Goal: Task Accomplishment & Management: Use online tool/utility

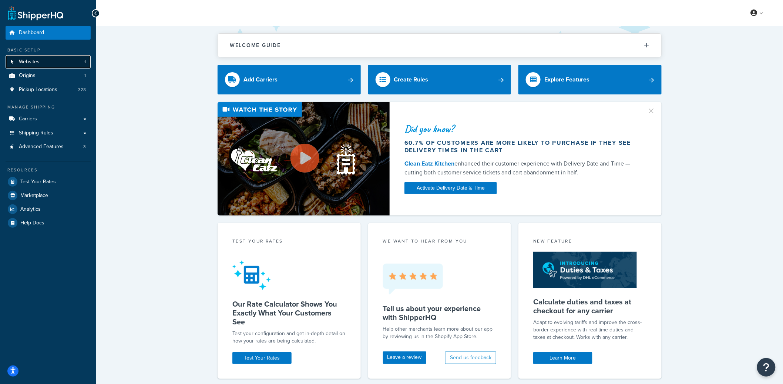
click at [69, 65] on link "Websites 1" at bounding box center [48, 62] width 85 height 14
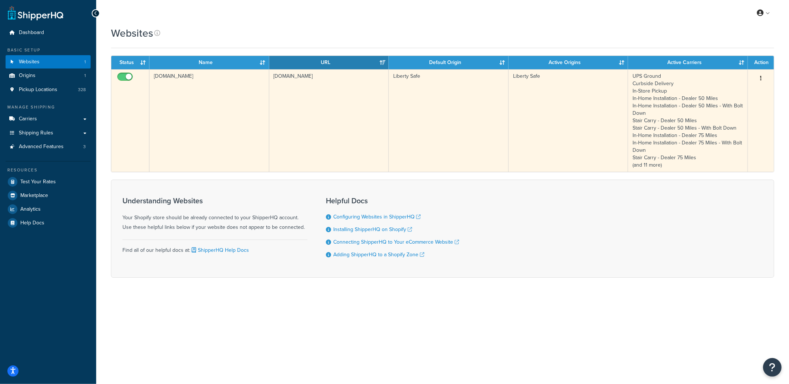
click at [327, 122] on td "libertysafe.myshopify.com" at bounding box center [329, 120] width 120 height 102
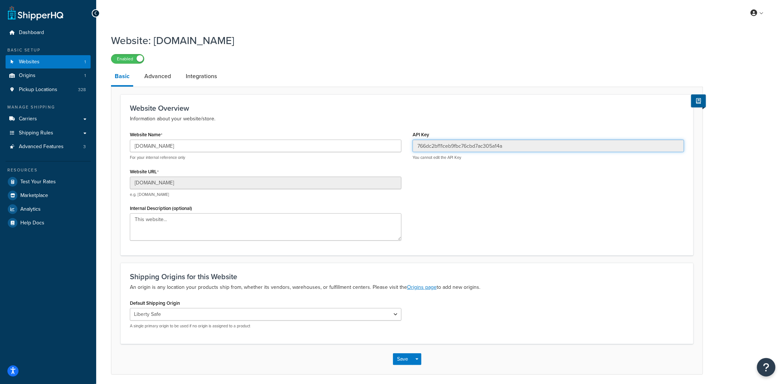
click at [458, 148] on input "766dc2bf11ceb9fbc76cbd7ac305a14a" at bounding box center [548, 145] width 272 height 13
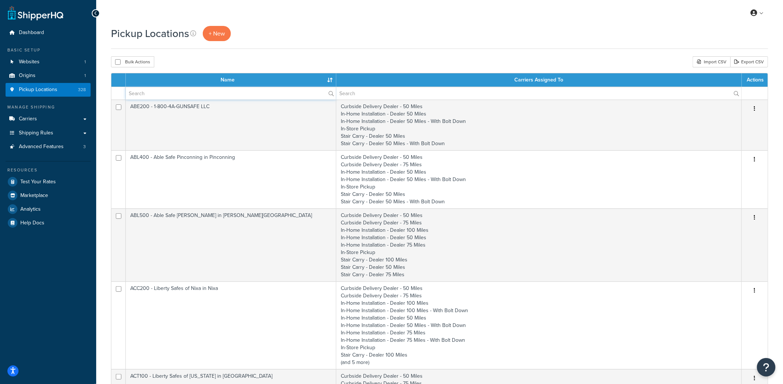
click at [193, 92] on input "text" at bounding box center [231, 93] width 210 height 13
paste input "THO050-01"
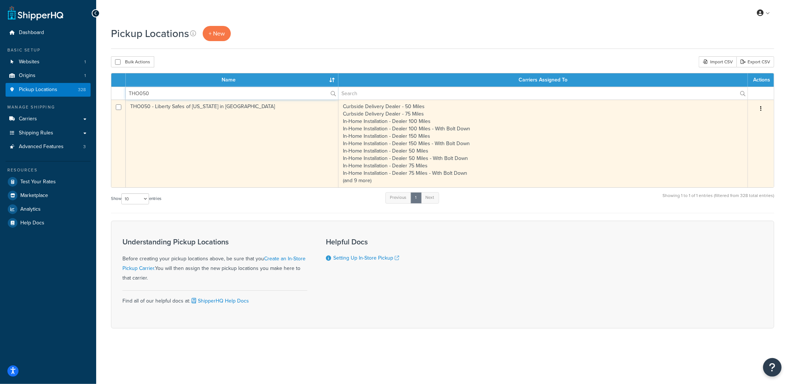
type input "THO050"
click at [181, 127] on td "THO050 - Liberty Safes of Oregon in Hubbard" at bounding box center [232, 144] width 213 height 88
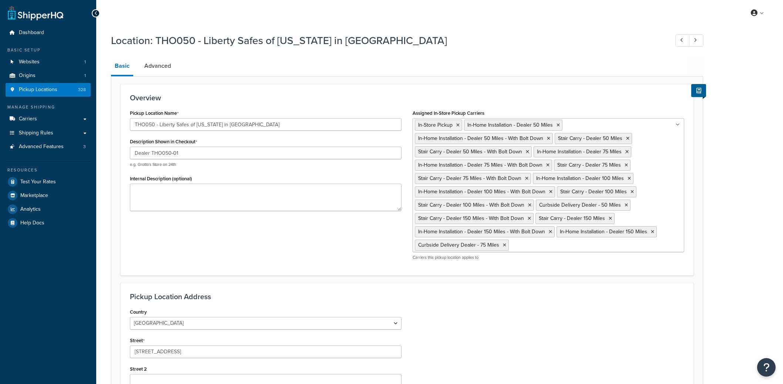
select select "37"
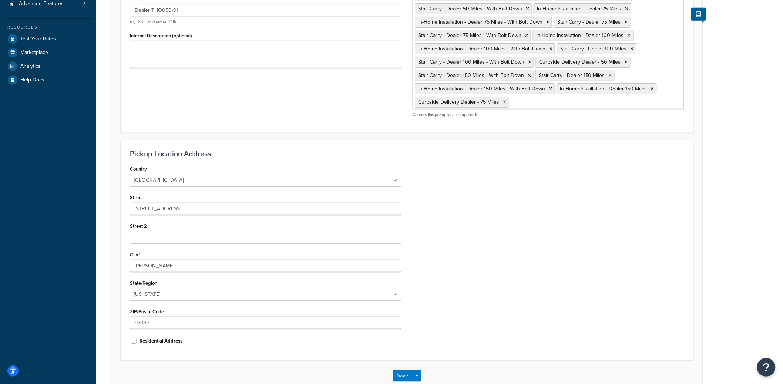
scroll to position [187, 0]
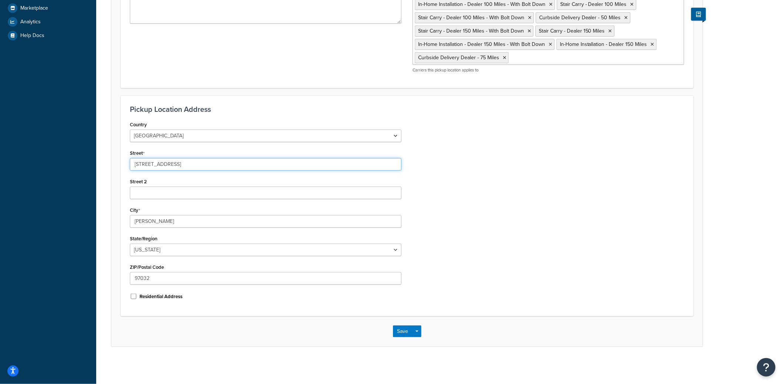
click at [203, 164] on input "3964 Pacific Hwy. 99 E." at bounding box center [266, 164] width 272 height 13
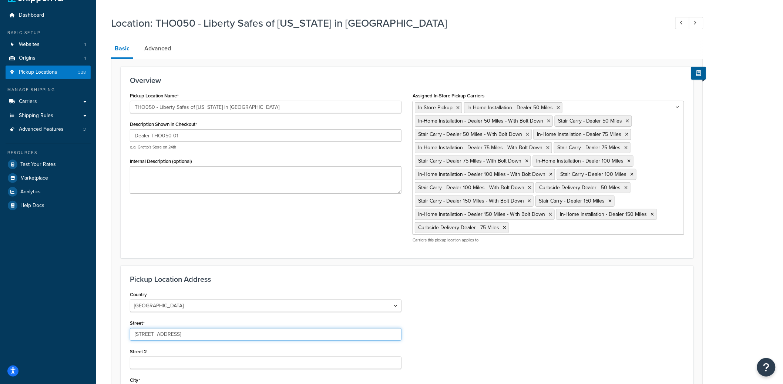
scroll to position [0, 0]
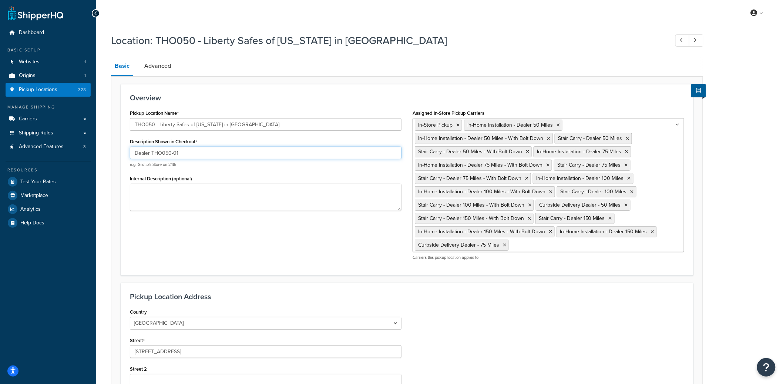
click at [183, 149] on input "Dealer THO050-01" at bounding box center [266, 152] width 272 height 13
click at [184, 149] on input "Dealer THO050-01" at bounding box center [266, 152] width 272 height 13
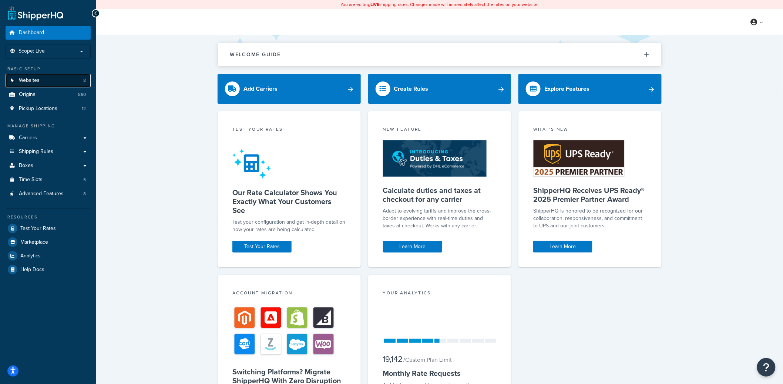
click at [59, 79] on link "Websites 8" at bounding box center [48, 81] width 85 height 14
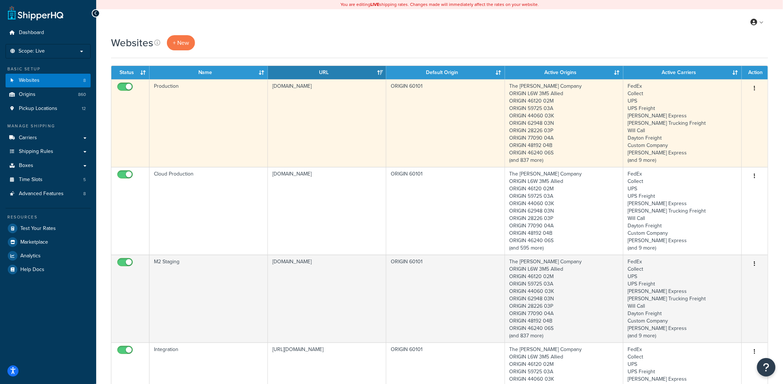
click at [241, 134] on td "Production" at bounding box center [208, 123] width 118 height 88
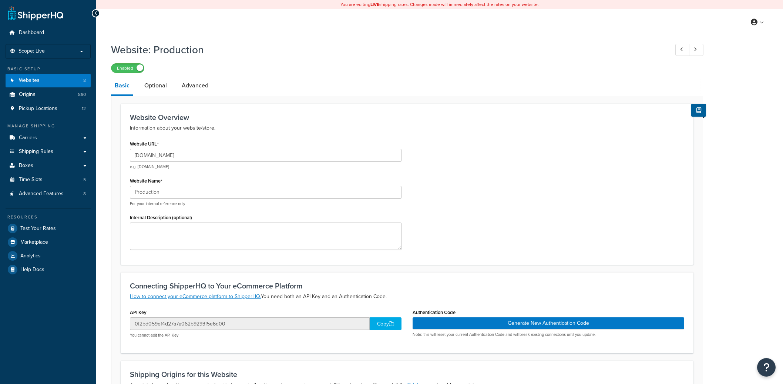
select select "5179"
drag, startPoint x: 146, startPoint y: 156, endPoint x: 251, endPoint y: 158, distance: 105.1
click at [251, 158] on input "www.thecarycompany.com" at bounding box center [266, 155] width 272 height 13
click at [199, 159] on input "www.thecarycompany.com" at bounding box center [266, 155] width 272 height 13
drag, startPoint x: 205, startPoint y: 155, endPoint x: 146, endPoint y: 156, distance: 58.4
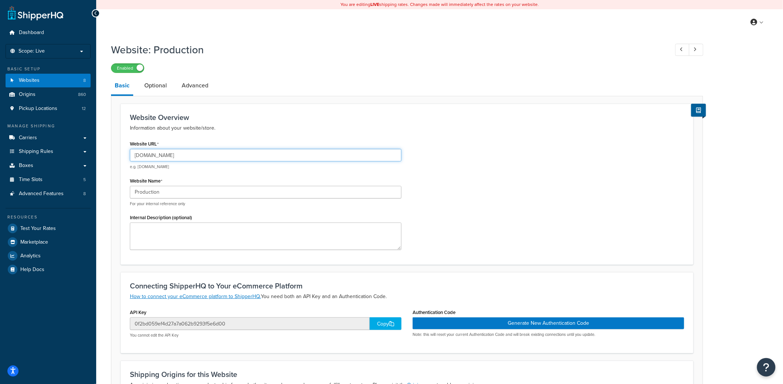
click at [146, 156] on input "www.thecarycompany.com" at bounding box center [266, 155] width 272 height 13
click at [473, 1] on div "You are editing LIVE shipping rates. Changes made will immediately affect the r…" at bounding box center [439, 4] width 687 height 9
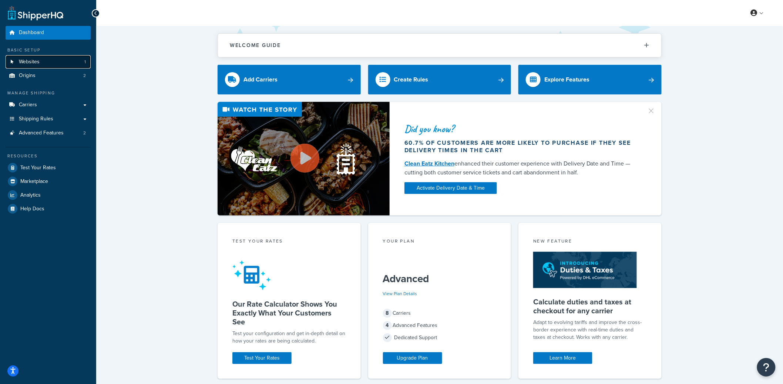
click at [66, 61] on link "Websites 1" at bounding box center [48, 62] width 85 height 14
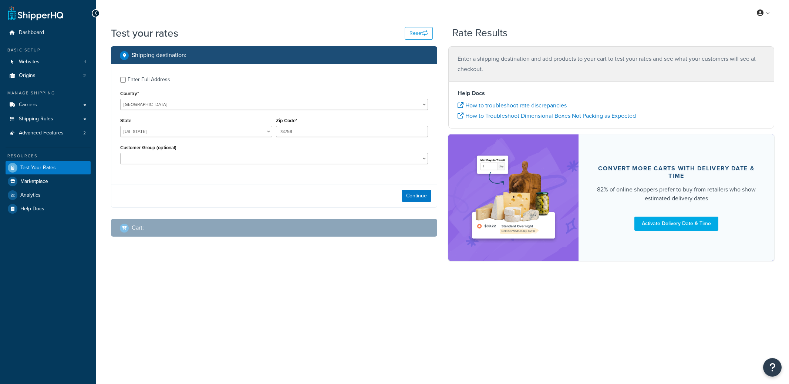
select select "TX"
checkbox input "true"
type input "10001"
select select "NY"
select select "Retail Customer"
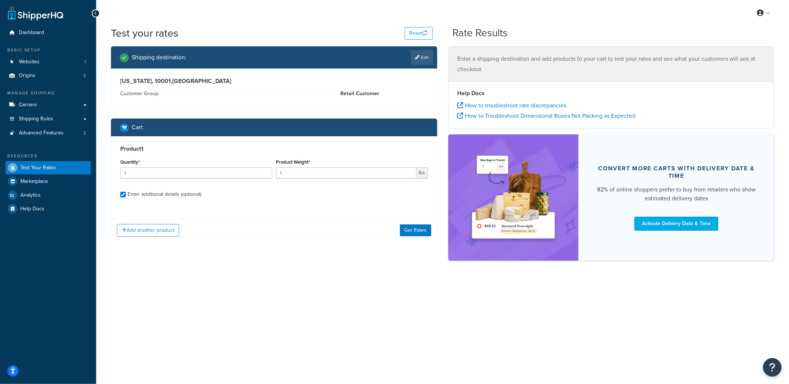
checkbox input "true"
type input "1.25"
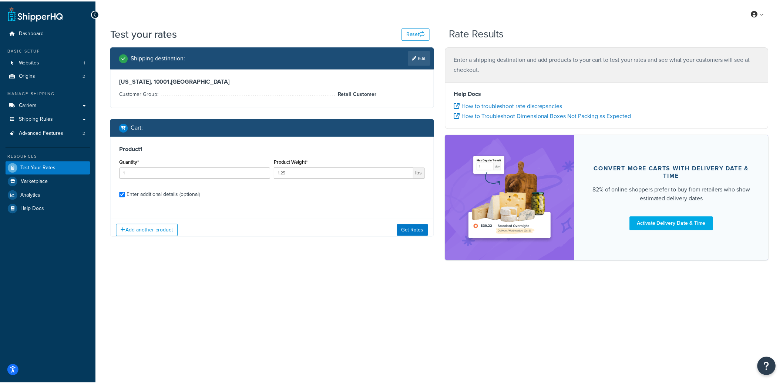
scroll to position [70, 0]
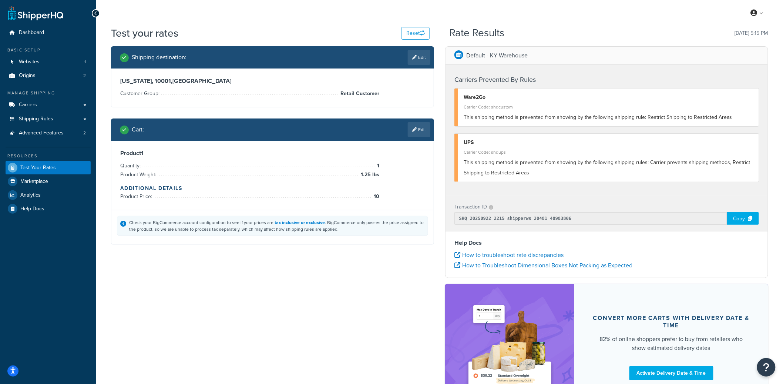
click at [347, 266] on div "Shipping destination : Edit New York, 10001 , United States Customer Group: Ret…" at bounding box center [439, 231] width 668 height 371
drag, startPoint x: 650, startPoint y: 118, endPoint x: 736, endPoint y: 117, distance: 86.2
click at [736, 117] on div "This shipping method is prevented from showing by the following shipping rule: …" at bounding box center [609, 117] width 290 height 10
copy span "Restrict Shipping to Restricted Areas"
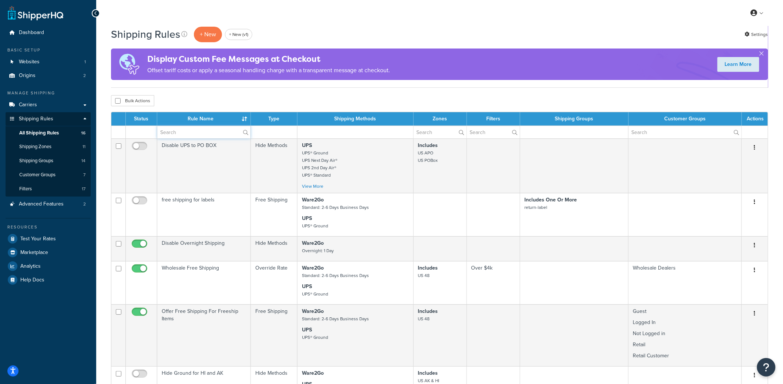
click at [172, 134] on input "text" at bounding box center [203, 132] width 93 height 13
paste input "Restrict Shipping to Restricted Areas"
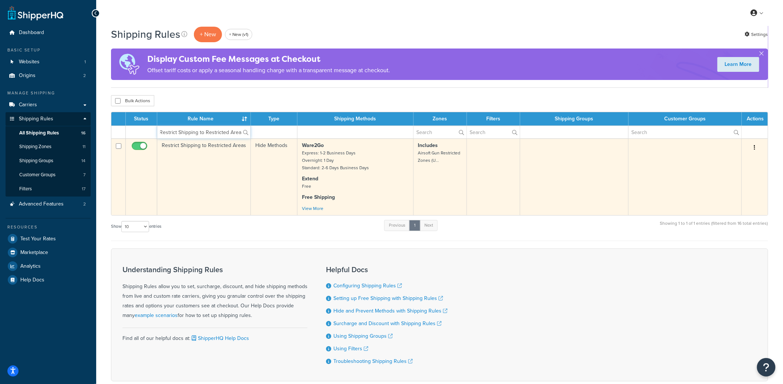
type input "Restrict Shipping to Restricted Areas"
click at [216, 161] on td "Restrict Shipping to Restricted Areas" at bounding box center [204, 176] width 94 height 77
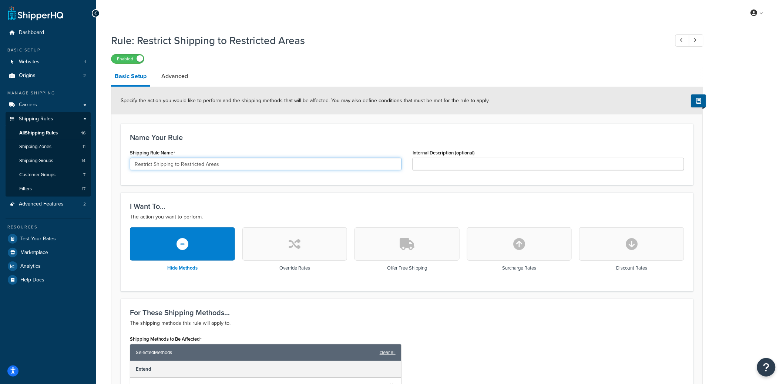
click at [178, 162] on input "Restrict Shipping to Restricted Areas" at bounding box center [266, 164] width 272 height 13
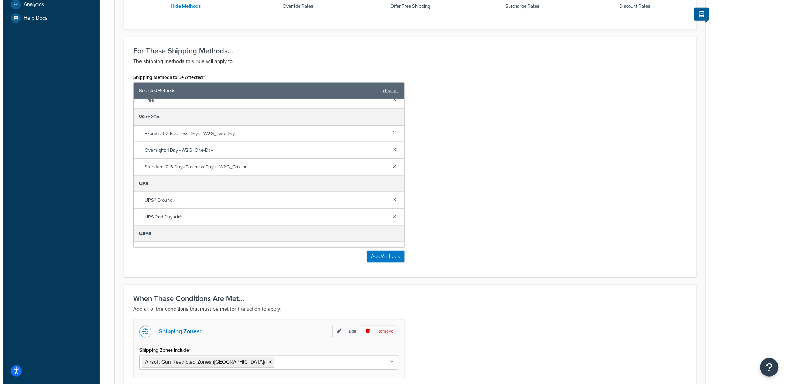
scroll to position [60, 0]
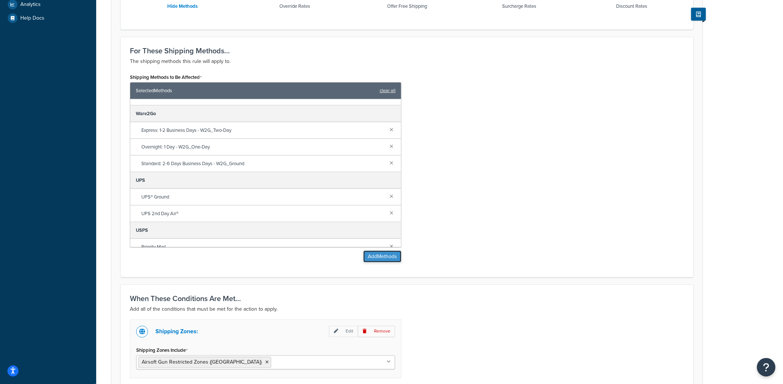
click at [384, 257] on button "Add Methods" at bounding box center [382, 256] width 38 height 12
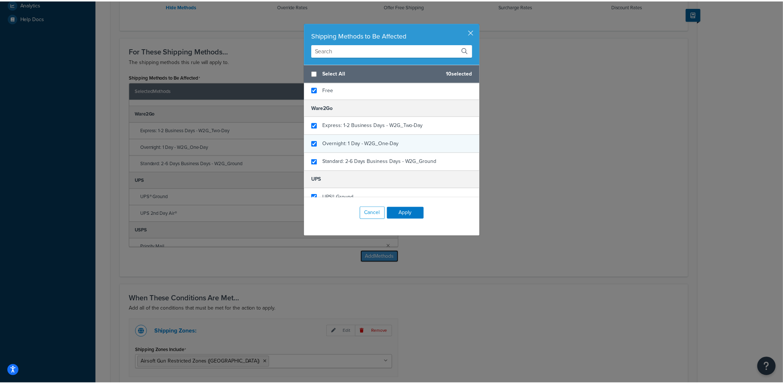
scroll to position [152, 0]
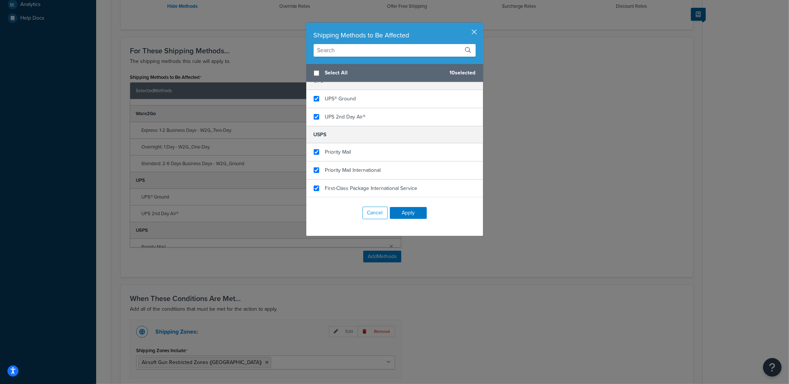
click at [481, 24] on button "button" at bounding box center [482, 24] width 2 height 2
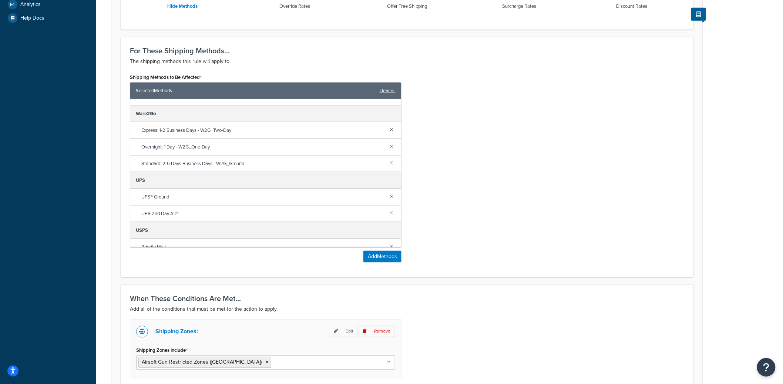
scroll to position [0, 0]
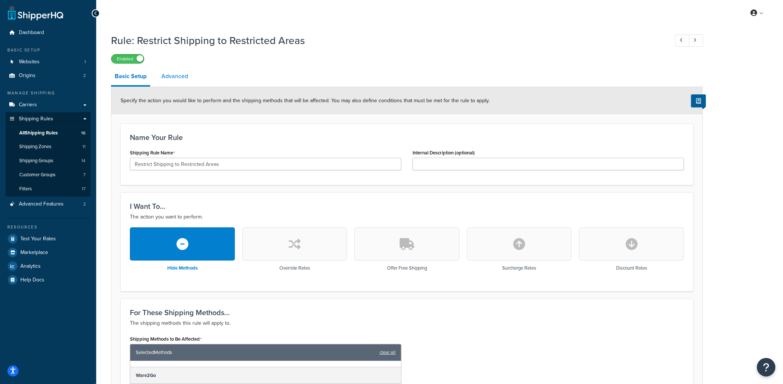
click at [176, 81] on link "Advanced" at bounding box center [175, 76] width 34 height 18
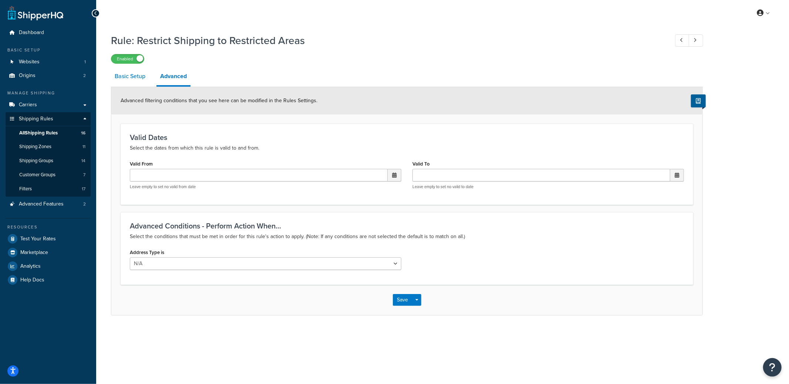
click at [130, 83] on link "Basic Setup" at bounding box center [130, 76] width 38 height 18
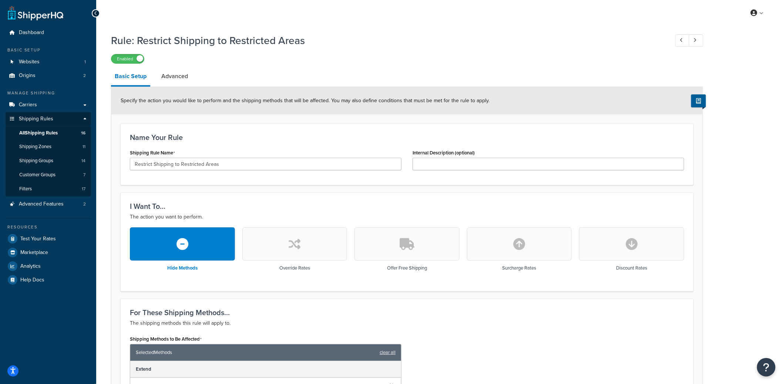
scroll to position [353, 0]
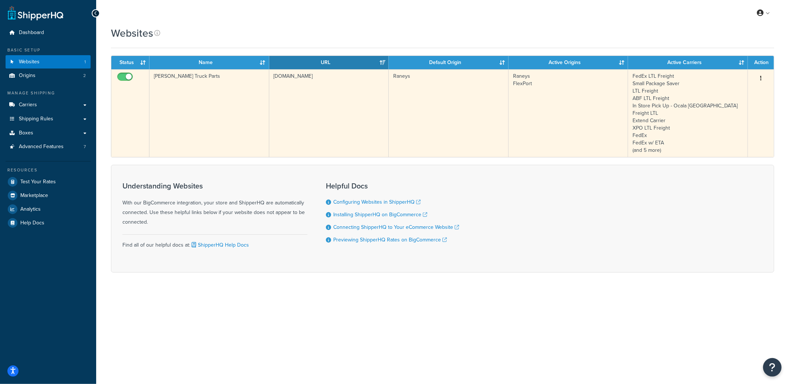
click at [428, 94] on td "Raneys" at bounding box center [449, 113] width 120 height 88
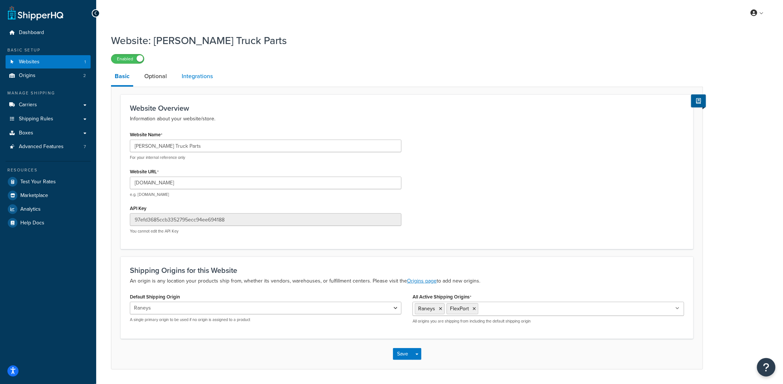
click at [208, 83] on link "Integrations" at bounding box center [197, 76] width 38 height 18
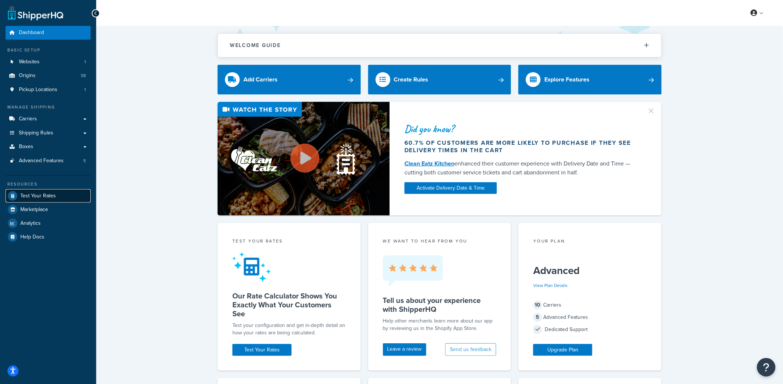
click at [65, 189] on link "Test Your Rates" at bounding box center [48, 195] width 85 height 13
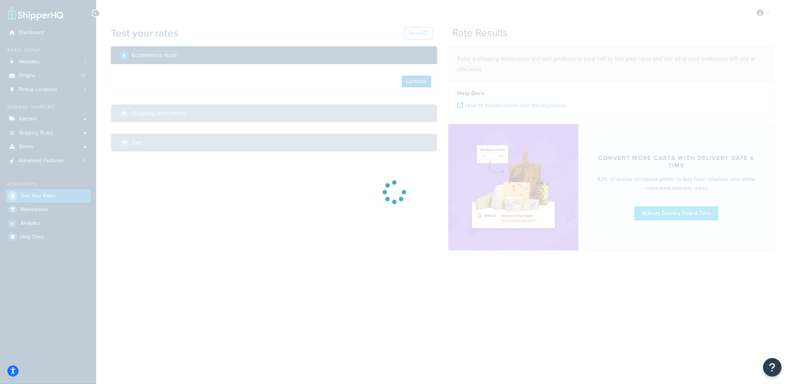
select select "[GEOGRAPHIC_DATA]"
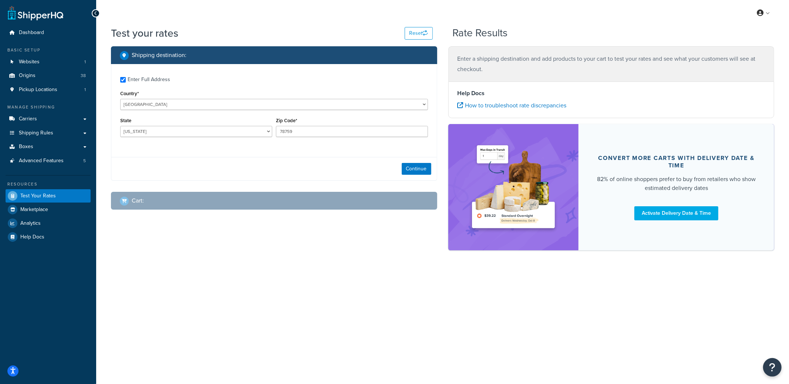
checkbox input "true"
select select "WA"
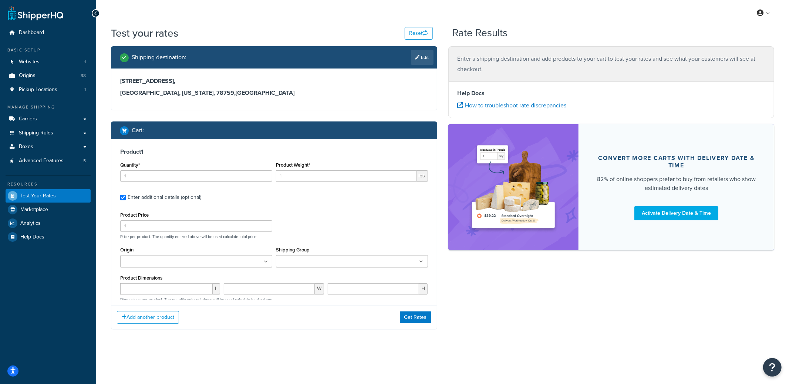
type input "4"
type input "1.1"
select select "84863"
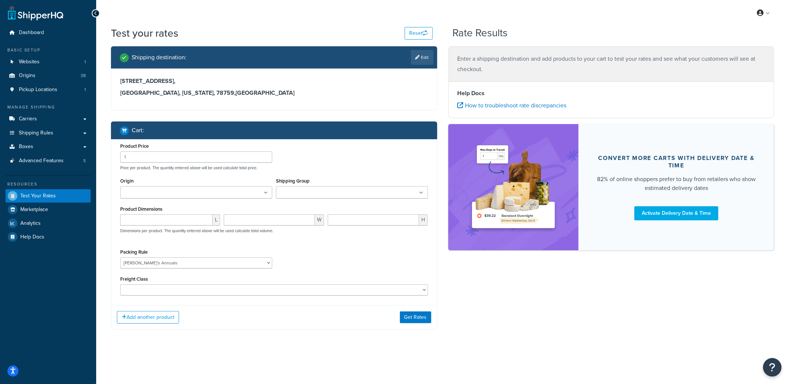
type input "5"
type input "0.02"
select select "65279"
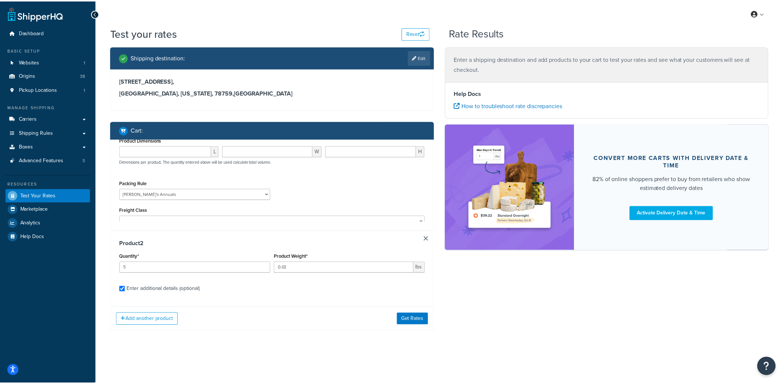
scroll to position [0, 0]
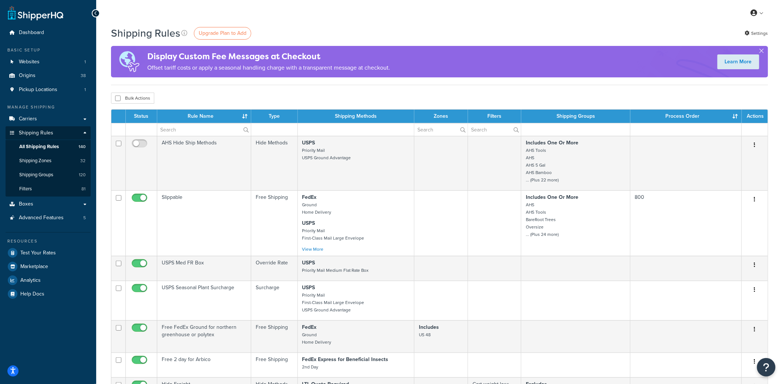
click at [187, 122] on th "Rule Name" at bounding box center [204, 115] width 94 height 13
click at [182, 130] on input "text" at bounding box center [204, 129] width 94 height 13
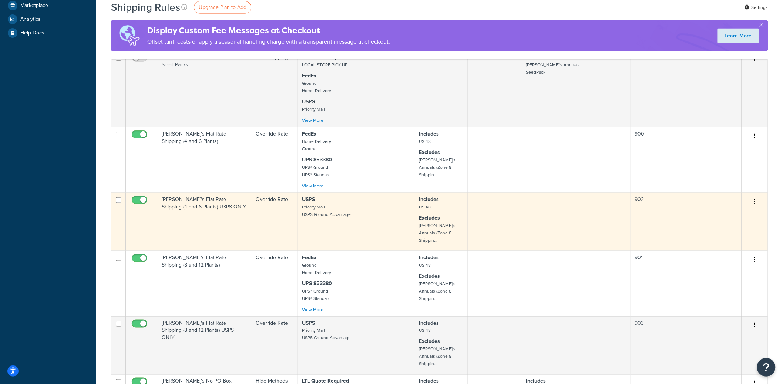
scroll to position [246, 0]
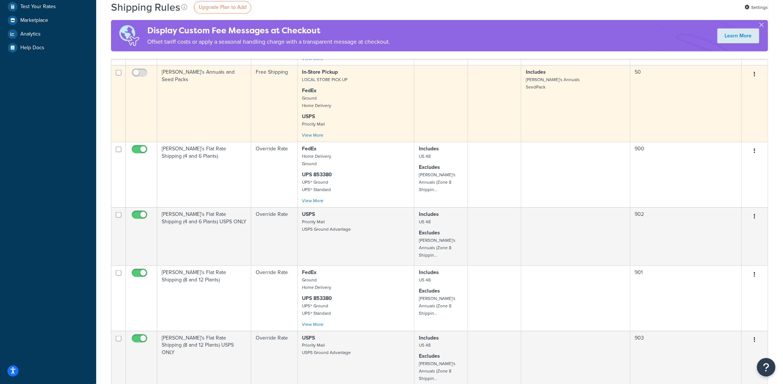
click at [756, 77] on button "button" at bounding box center [754, 74] width 10 height 12
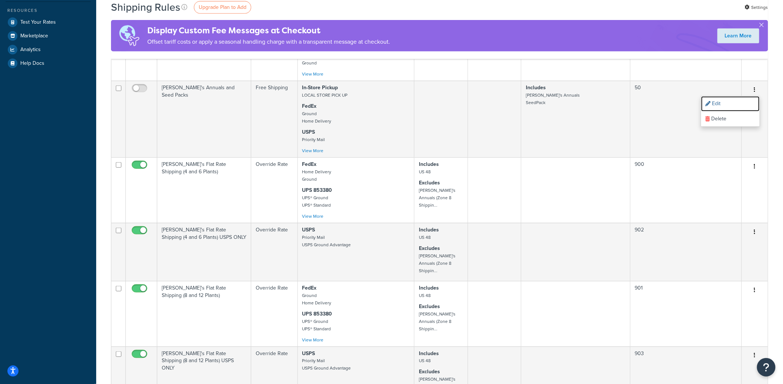
scroll to position [0, 0]
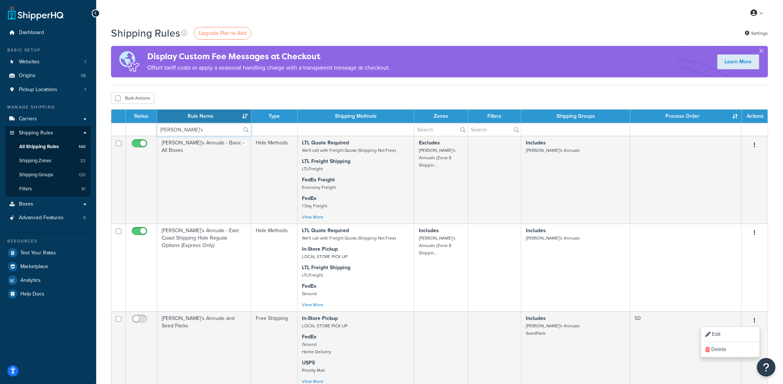
click at [222, 131] on input "[PERSON_NAME]'s" at bounding box center [204, 129] width 94 height 13
paste input "[PERSON_NAME]'s Flat Rate Shipping (4 and 6 Plants) USPS ONLY"
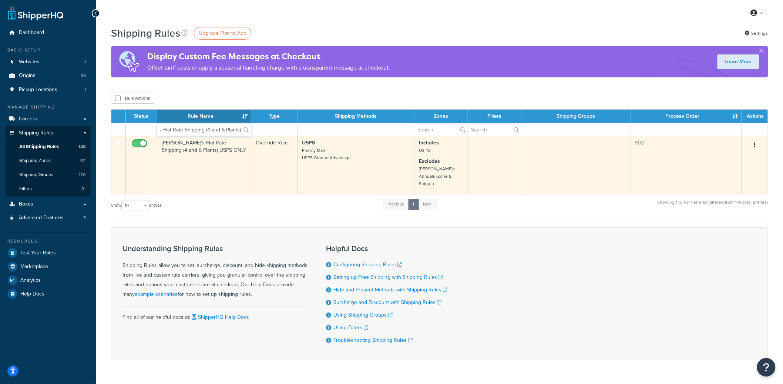
type input "[PERSON_NAME]'s Flat Rate Shipping (4 and 6 Plants) USPS ONLY"
click at [273, 151] on td "Override Rate" at bounding box center [274, 165] width 47 height 58
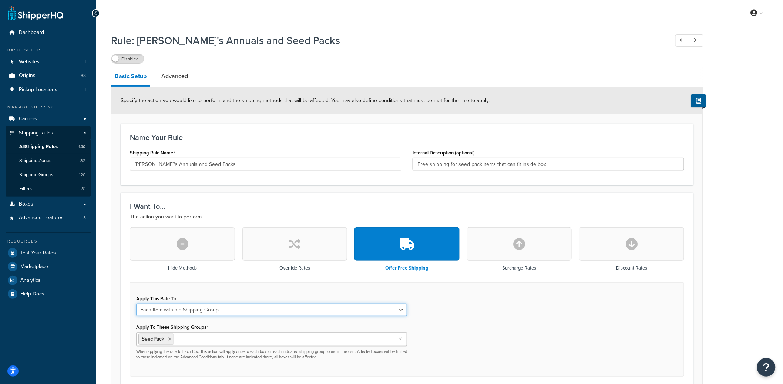
click at [181, 304] on select "Each Shipment in the Cart Each Origin in the Cart Each Shipping Group in the Ca…" at bounding box center [271, 309] width 271 height 13
select select "SHIPPING_GROUP"
click at [136, 303] on select "Each Shipment in the Cart Each Origin in the Cart Each Shipping Group in the Ca…" at bounding box center [271, 309] width 271 height 13
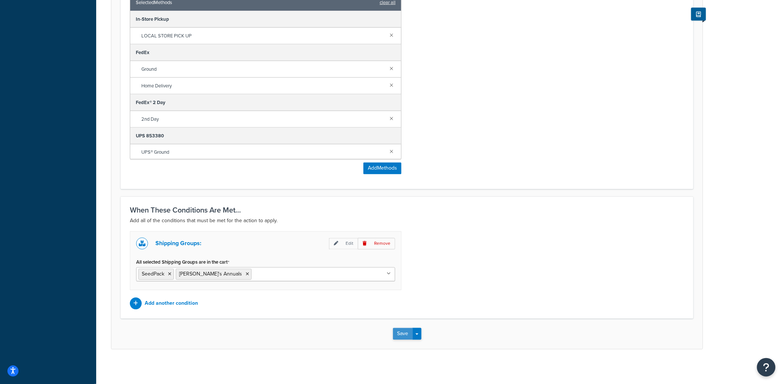
scroll to position [447, 0]
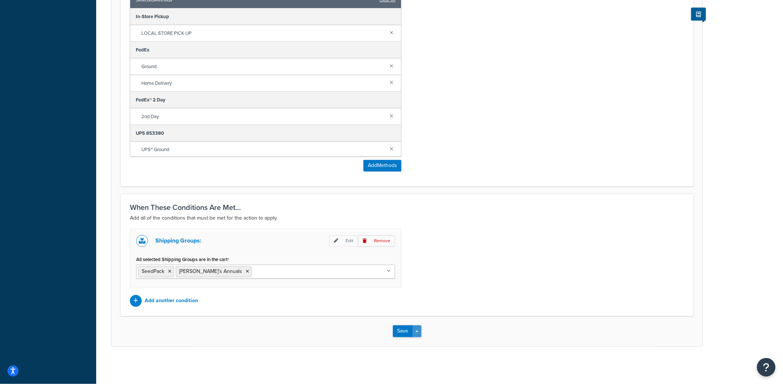
click at [420, 331] on button "Save Dropdown" at bounding box center [416, 331] width 9 height 12
click at [415, 343] on button "Save and Edit" at bounding box center [428, 345] width 71 height 16
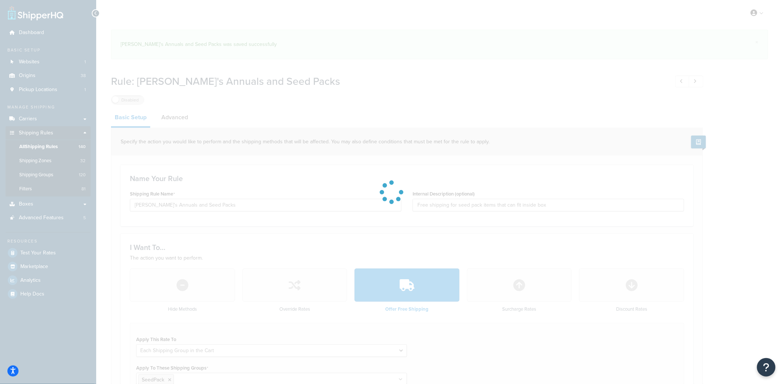
select select "SHIPPING_GROUP"
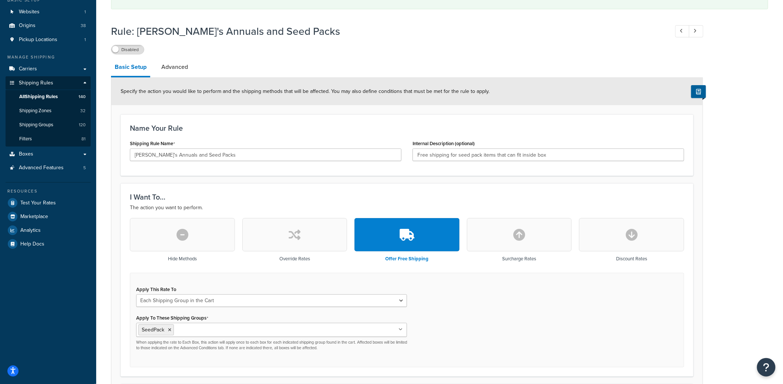
scroll to position [47, 0]
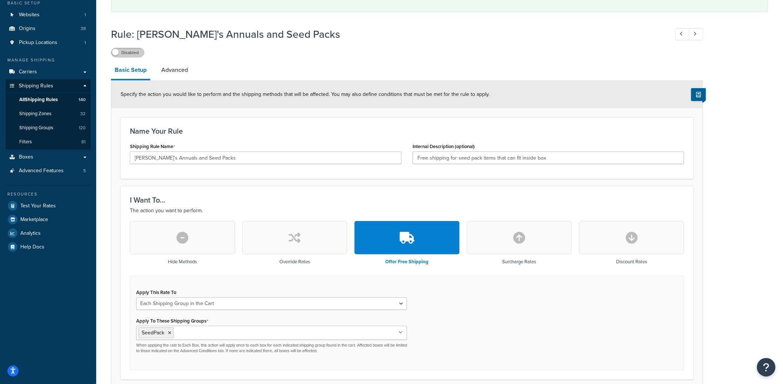
click at [131, 56] on label "Disabled" at bounding box center [127, 52] width 33 height 9
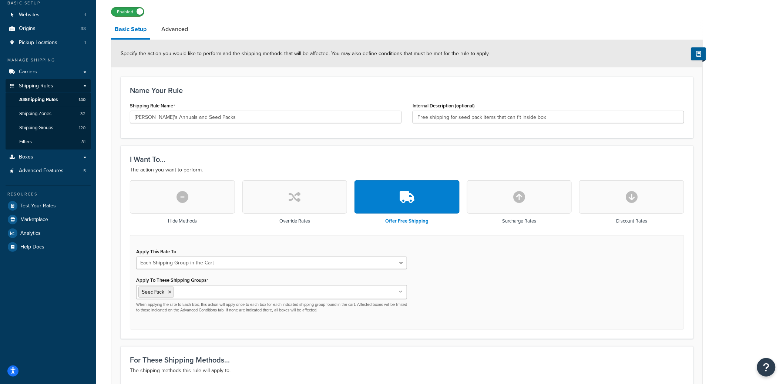
click at [136, 14] on label "Enabled" at bounding box center [127, 11] width 33 height 9
click at [301, 180] on button "button" at bounding box center [294, 196] width 105 height 33
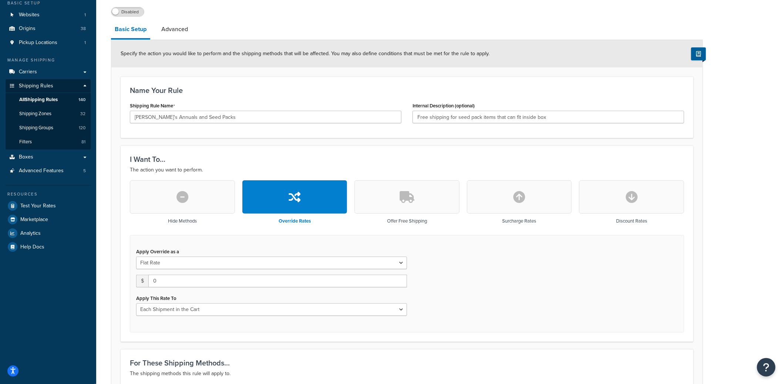
click at [608, 192] on button "button" at bounding box center [631, 196] width 105 height 33
select select "CART"
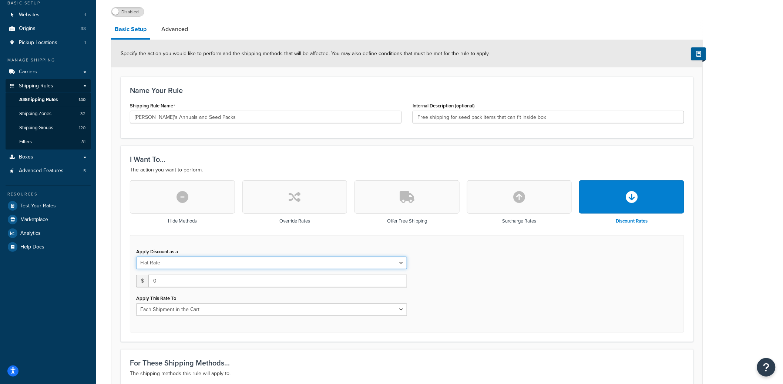
click at [180, 263] on select "Flat Rate Percentage Flat Rate & Percentage" at bounding box center [271, 262] width 271 height 13
select select "PERCENTAGE"
click at [136, 256] on select "Flat Rate Percentage Flat Rate & Percentage" at bounding box center [271, 262] width 271 height 13
select select "ORDER"
drag, startPoint x: 166, startPoint y: 281, endPoint x: 148, endPoint y: 270, distance: 21.3
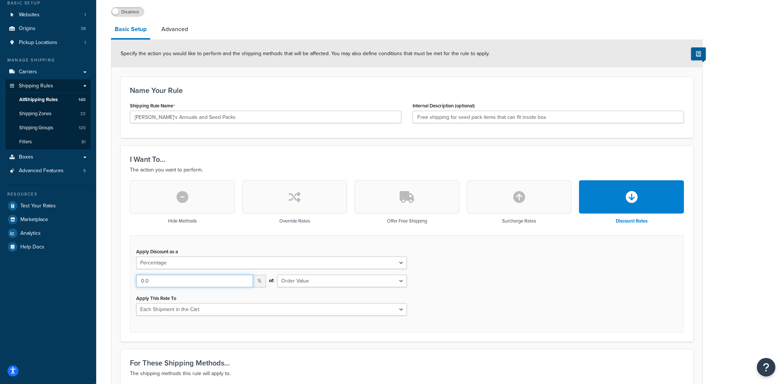
click at [125, 280] on div "Hide Methods Override Rates Offer Free Shipping Surcharge Rates Discount Rates …" at bounding box center [406, 256] width 565 height 152
type input "100.0"
click at [288, 277] on select "Shipping Price Order Value" at bounding box center [342, 280] width 130 height 13
select select "SHIPPING"
click at [277, 274] on select "Shipping Price Order Value" at bounding box center [342, 280] width 130 height 13
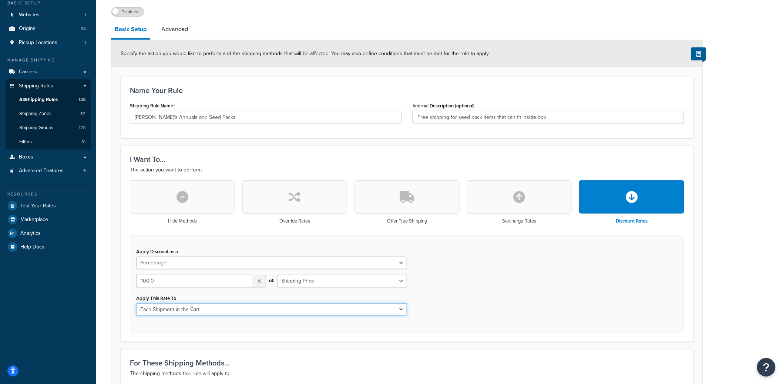
click at [179, 309] on select "Entire Cart Each Shipment in the Cart Each Origin in the Cart Each Shipping Gro…" at bounding box center [271, 309] width 271 height 13
select select "SHIPPING_GROUP"
click at [136, 303] on select "Entire Cart Each Shipment in the Cart Each Origin in the Cart Each Shipping Gro…" at bounding box center [271, 309] width 271 height 13
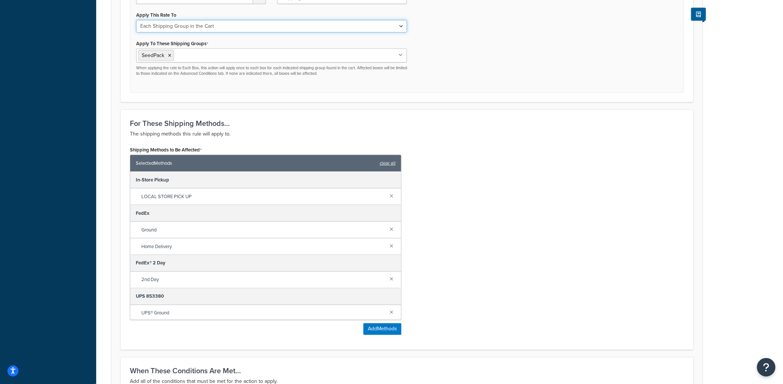
scroll to position [494, 0]
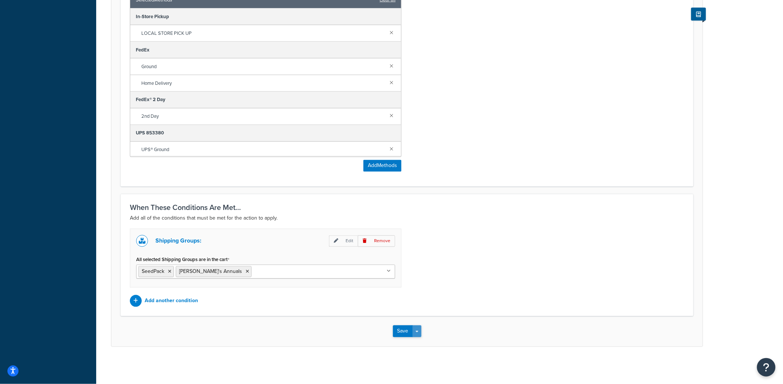
click at [419, 331] on button "Save Dropdown" at bounding box center [416, 331] width 9 height 12
click at [420, 343] on button "Save and Edit" at bounding box center [428, 345] width 71 height 16
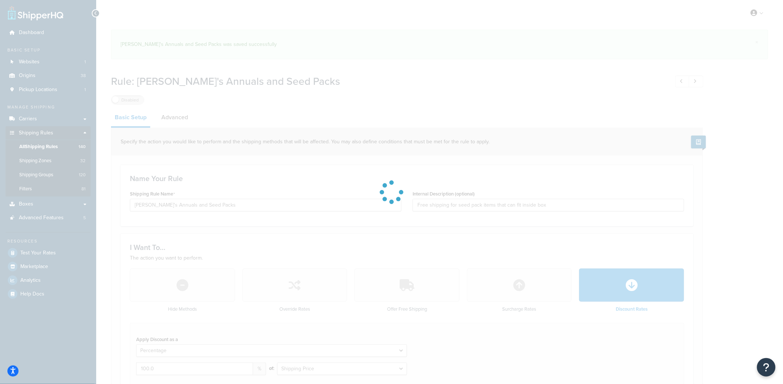
select select "PERCENTAGE"
select select "SHIPPING_GROUP"
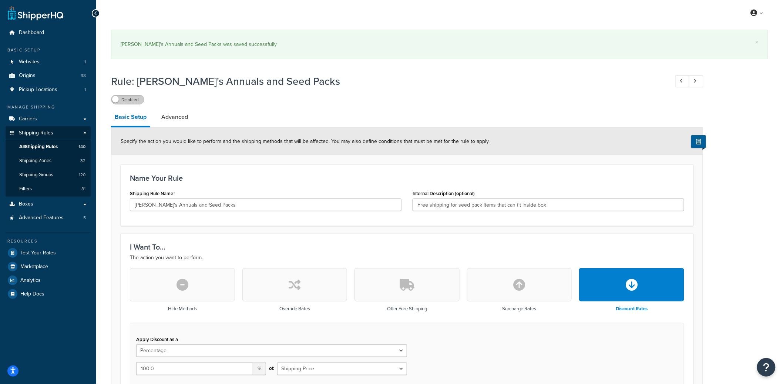
click at [133, 101] on label "Disabled" at bounding box center [127, 99] width 33 height 9
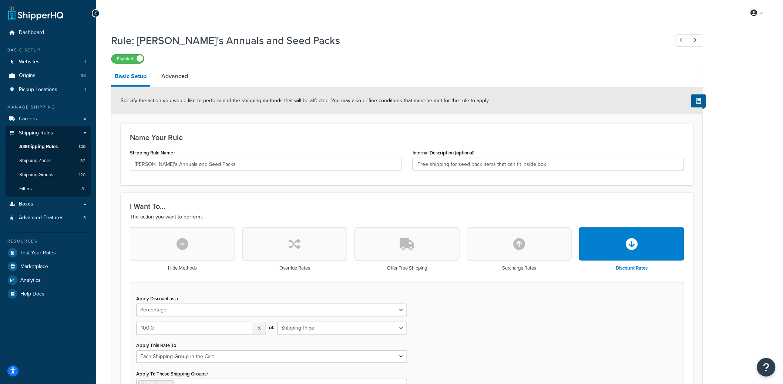
click at [392, 245] on button "button" at bounding box center [406, 243] width 105 height 33
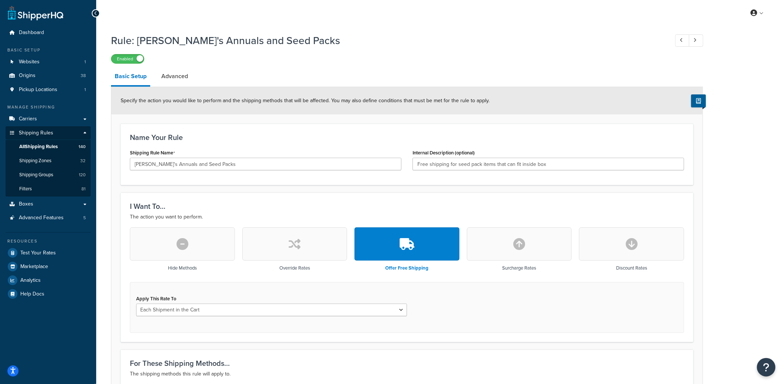
scroll to position [1, 0]
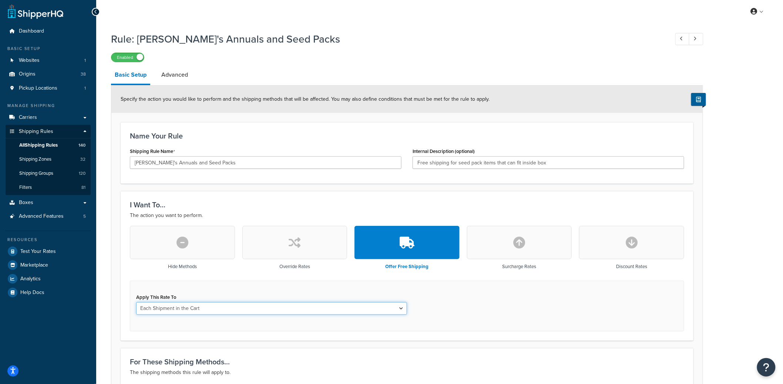
click at [258, 308] on select "Each Shipment in the Cart Each Origin in the Cart Each Shipping Group in the Ca…" at bounding box center [271, 308] width 271 height 13
select select "ITEM"
click at [136, 302] on select "Each Shipment in the Cart Each Origin in the Cart Each Shipping Group in the Ca…" at bounding box center [271, 308] width 271 height 13
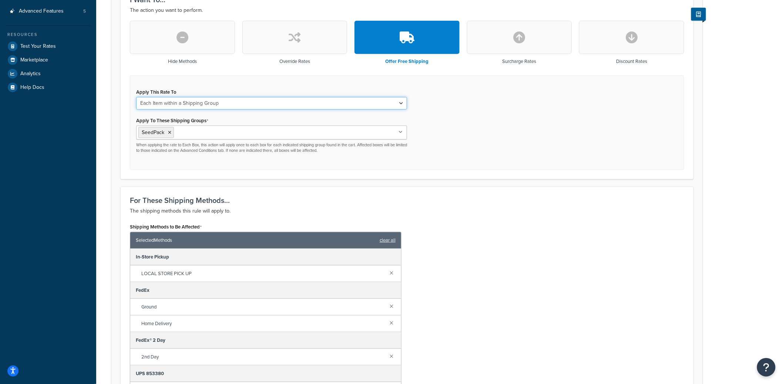
scroll to position [405, 0]
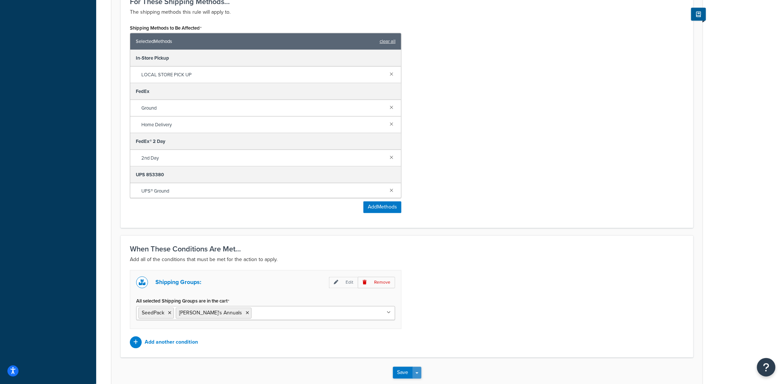
click at [419, 367] on button "Save Dropdown" at bounding box center [416, 373] width 9 height 12
click at [419, 379] on button "Save and Edit" at bounding box center [428, 386] width 71 height 16
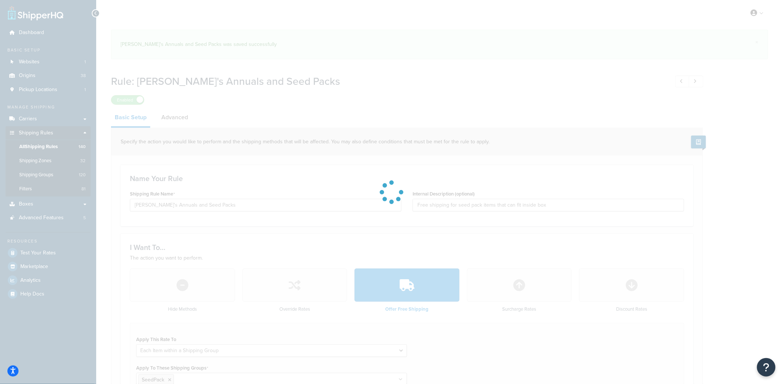
select select "ITEM"
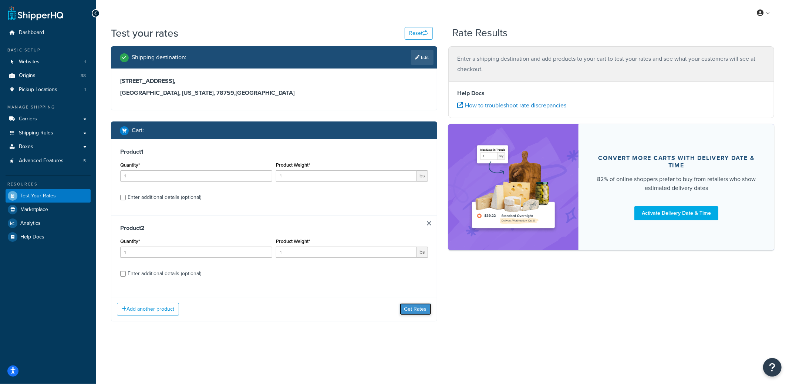
click at [421, 314] on button "Get Rates" at bounding box center [415, 309] width 31 height 12
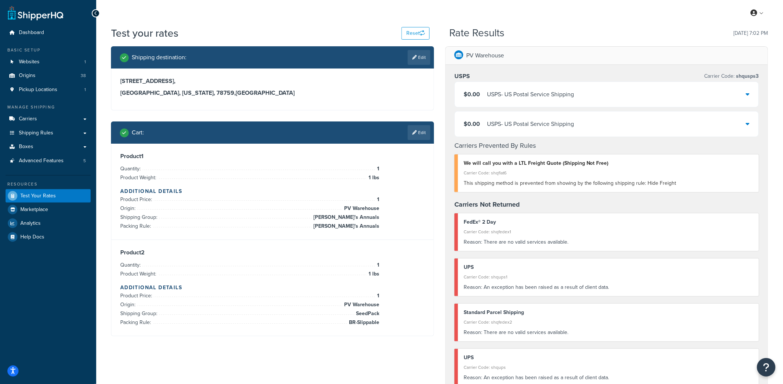
click at [498, 85] on div "$0.00 USPS - US Postal Service Shipping" at bounding box center [607, 94] width 304 height 25
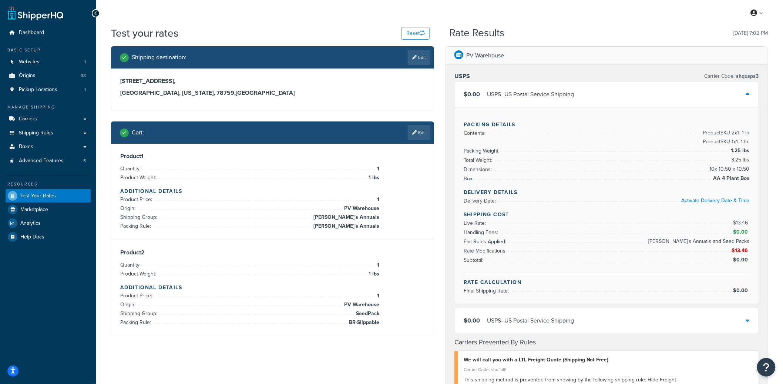
click at [550, 327] on div "$0.00 USPS - US Postal Service Shipping" at bounding box center [607, 320] width 304 height 25
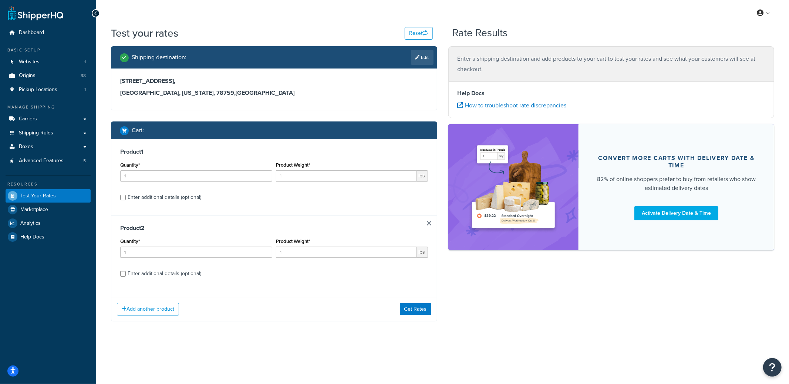
click at [431, 222] on link at bounding box center [429, 223] width 4 height 4
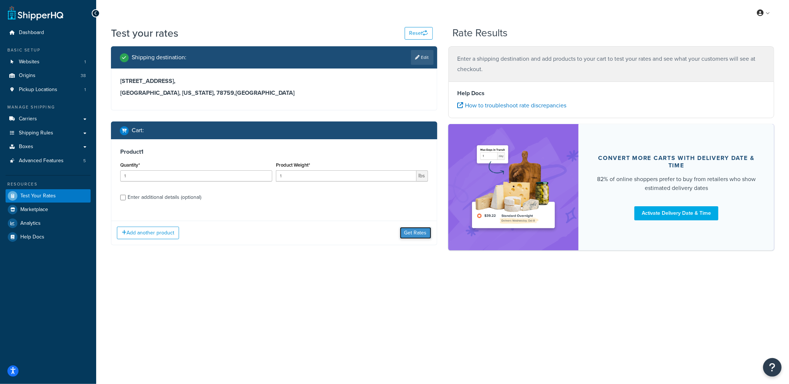
click at [417, 236] on button "Get Rates" at bounding box center [415, 233] width 31 height 12
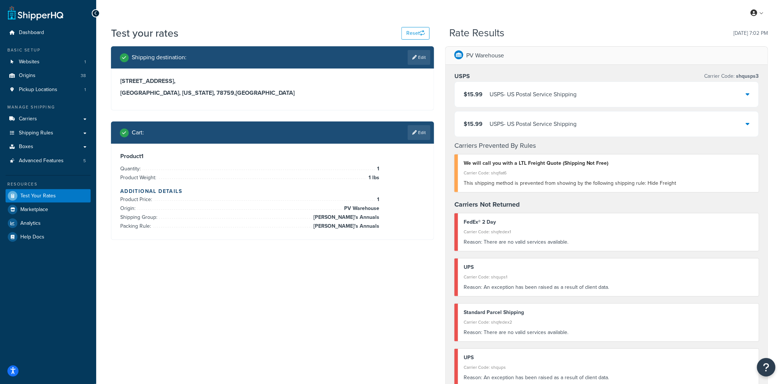
click at [505, 87] on div "$15.99 USPS - US Postal Service Shipping" at bounding box center [607, 94] width 304 height 25
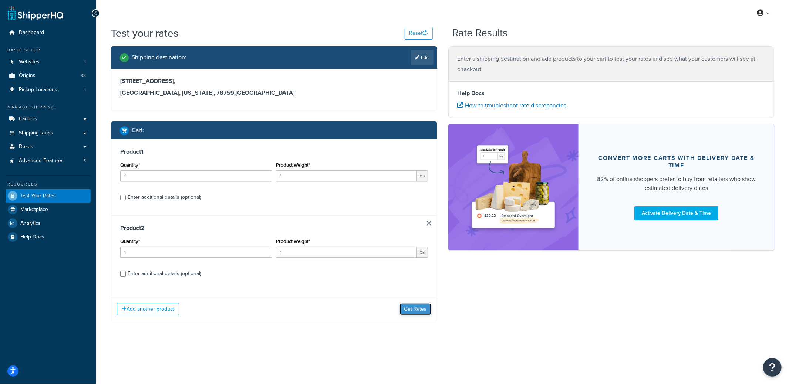
click at [422, 311] on button "Get Rates" at bounding box center [415, 309] width 31 height 12
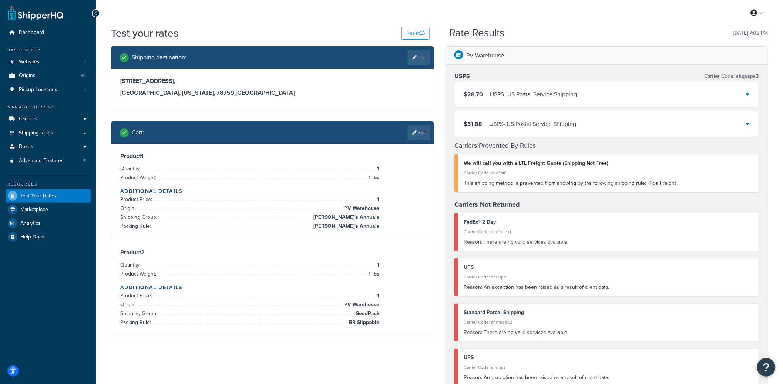
click at [535, 94] on div "USPS - US Postal Service Shipping" at bounding box center [533, 94] width 87 height 10
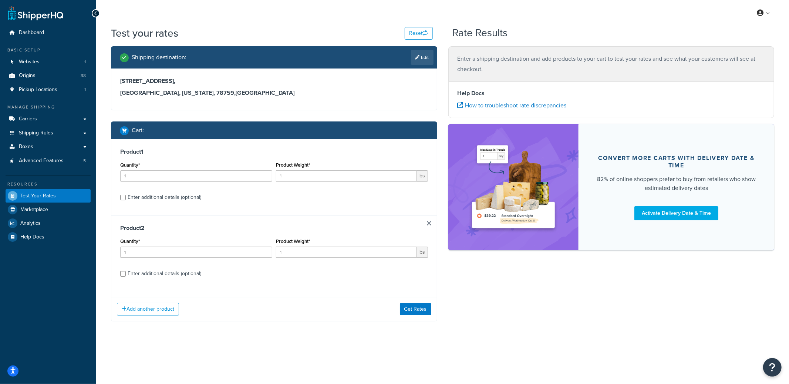
click at [427, 317] on div "Add another product Get Rates" at bounding box center [274, 309] width 326 height 24
click at [425, 314] on button "Get Rates" at bounding box center [415, 309] width 31 height 12
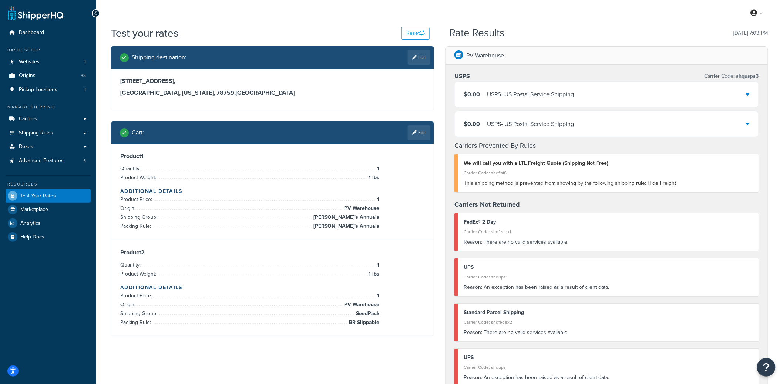
click at [494, 90] on div "USPS - US Postal Service Shipping" at bounding box center [530, 94] width 87 height 10
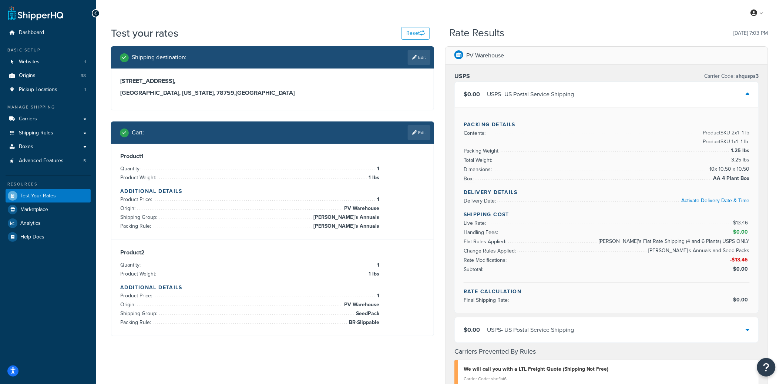
drag, startPoint x: 626, startPoint y: 241, endPoint x: 751, endPoint y: 239, distance: 125.0
click at [751, 239] on div "Packing Details Contents: Product SKU-2 x 1 - 1 lb Product SKU-1 x 1 - 1 lb Pac…" at bounding box center [607, 210] width 304 height 206
click at [728, 243] on span "[PERSON_NAME]'s Flat Rate Shipping (4 and 6 Plants) USPS ONLY" at bounding box center [673, 241] width 152 height 9
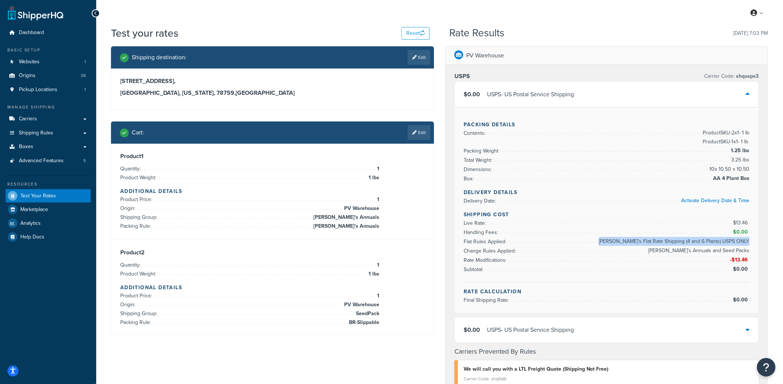
copy span "[PERSON_NAME]'s Flat Rate Shipping (4 and 6 Plants) USPS ONLY"
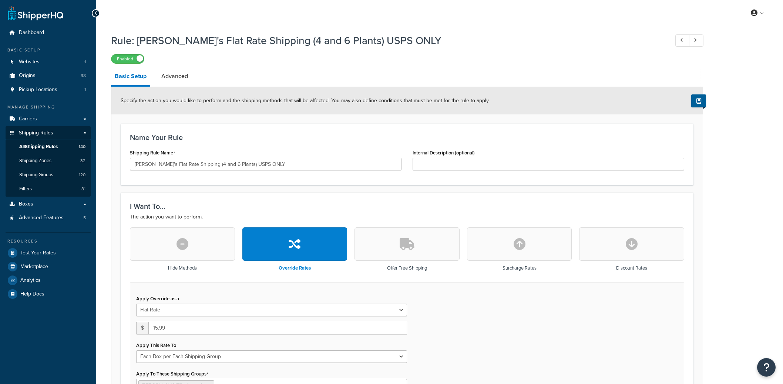
select select "BOX"
click at [170, 74] on link "Advanced" at bounding box center [175, 76] width 34 height 18
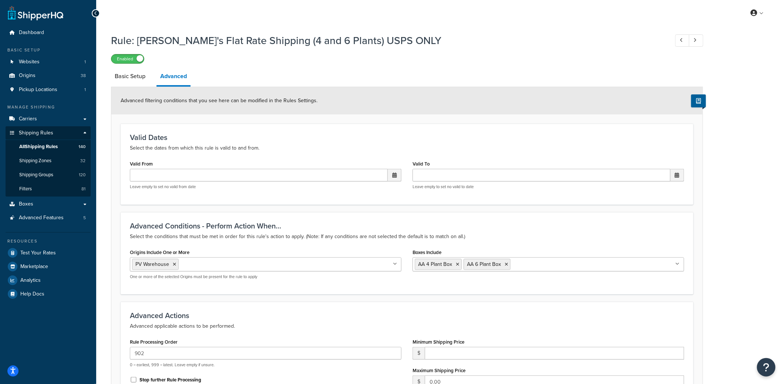
click at [139, 62] on span at bounding box center [139, 58] width 7 height 7
click at [131, 58] on label "Disabled" at bounding box center [127, 58] width 33 height 9
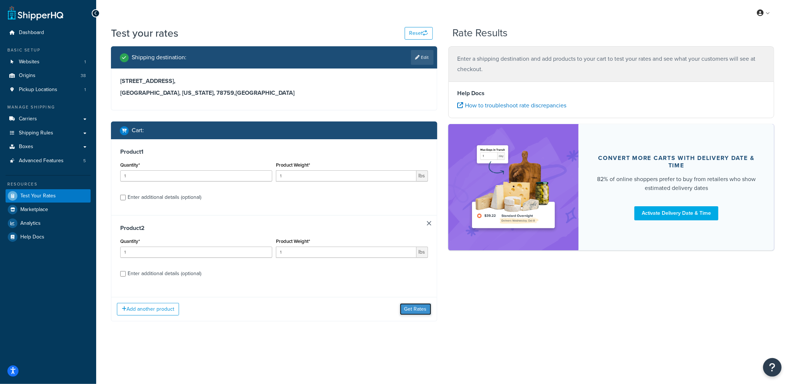
click at [406, 307] on button "Get Rates" at bounding box center [415, 309] width 31 height 12
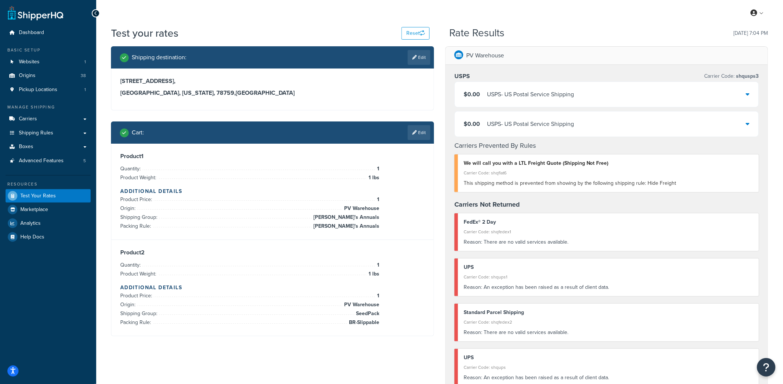
click at [587, 95] on div "$0.00 USPS - US Postal Service Shipping" at bounding box center [607, 94] width 304 height 25
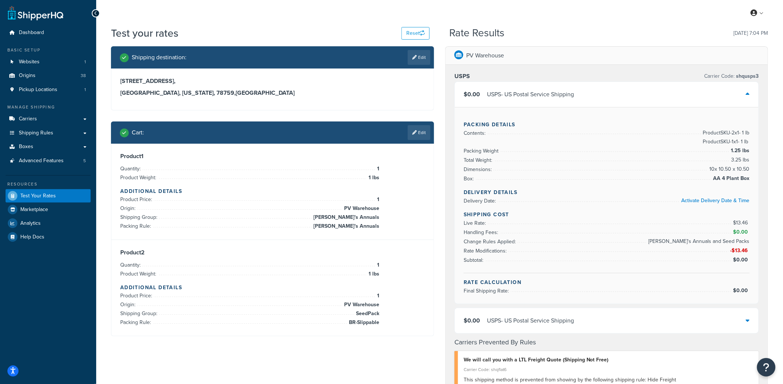
click at [474, 0] on div "My Profile Billing Global Settings Contact Us Logout" at bounding box center [439, 13] width 687 height 26
